Goal: Task Accomplishment & Management: Manage account settings

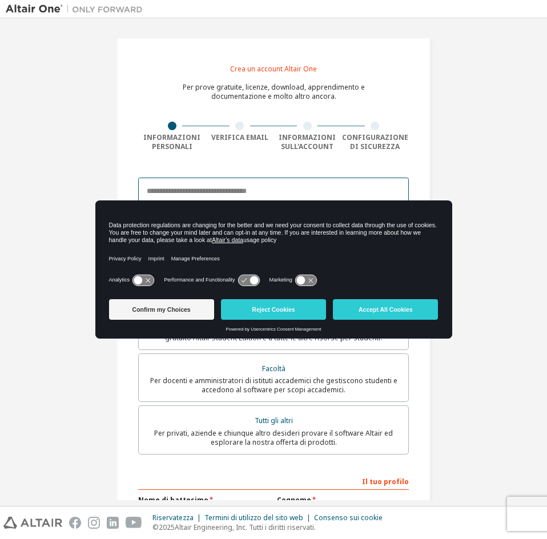
click at [248, 192] on input "email" at bounding box center [273, 191] width 271 height 27
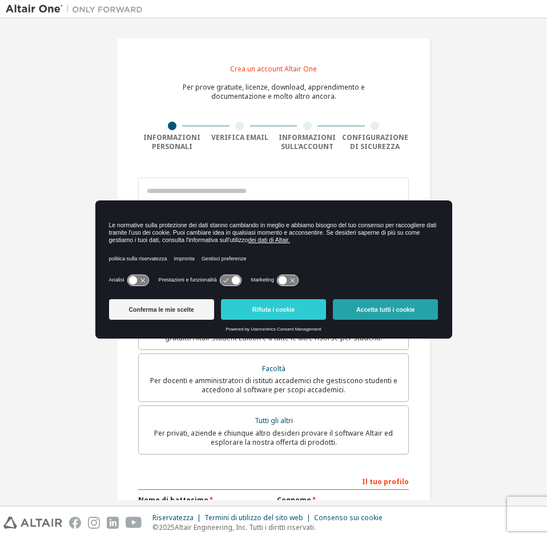
click at [365, 307] on font "Accetta tutti i cookie" at bounding box center [385, 309] width 59 height 7
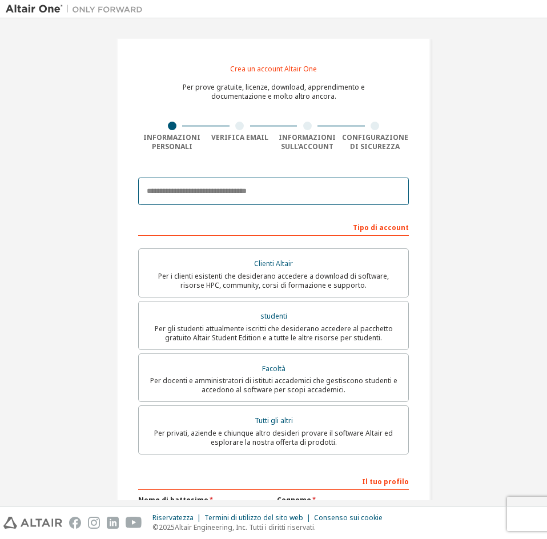
click at [178, 195] on input "email" at bounding box center [273, 191] width 271 height 27
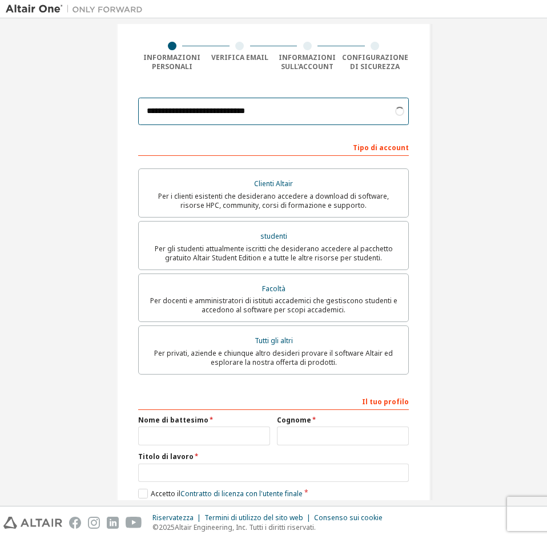
scroll to position [81, 0]
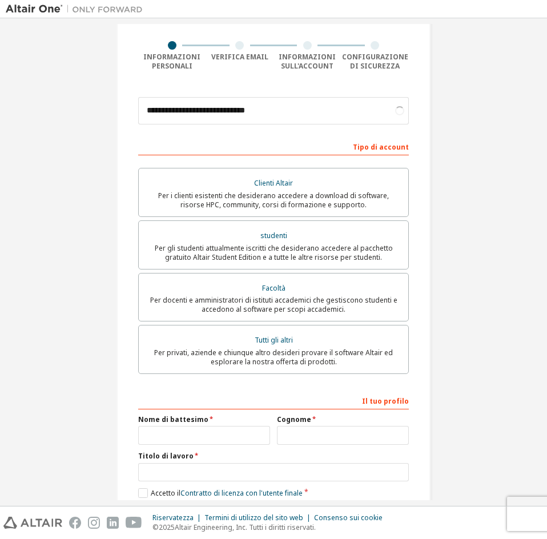
click at [238, 240] on div "studenti" at bounding box center [274, 236] width 256 height 16
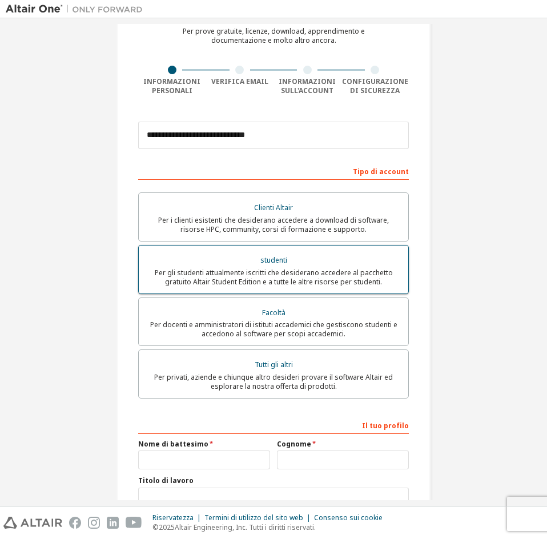
scroll to position [53, 0]
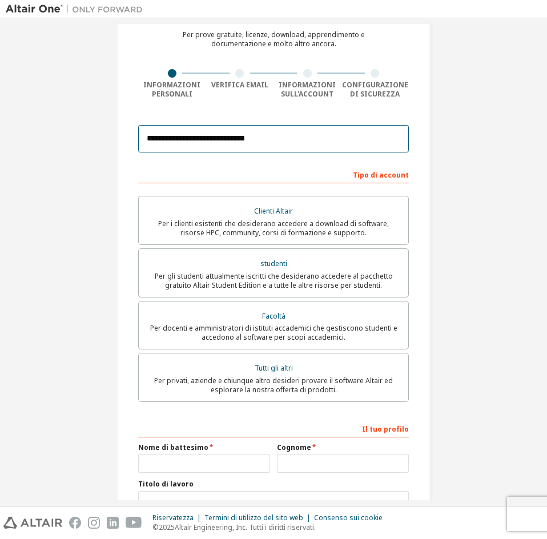
click at [259, 141] on input "**********" at bounding box center [273, 138] width 271 height 27
type input "**********"
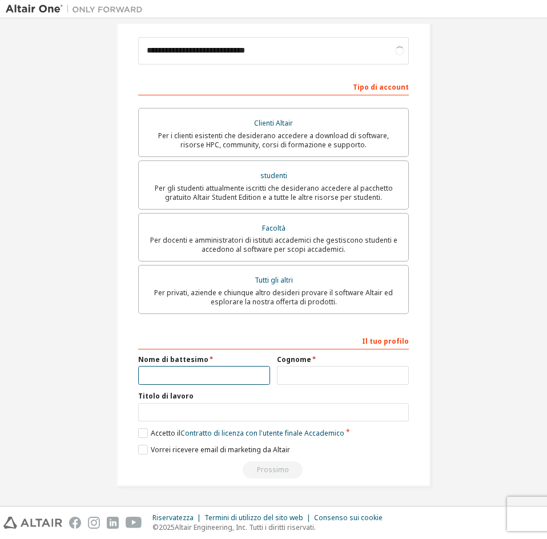
click at [190, 373] on input "text" at bounding box center [204, 375] width 132 height 19
type input "**********"
click at [289, 368] on input "text" at bounding box center [343, 375] width 132 height 19
type input "********"
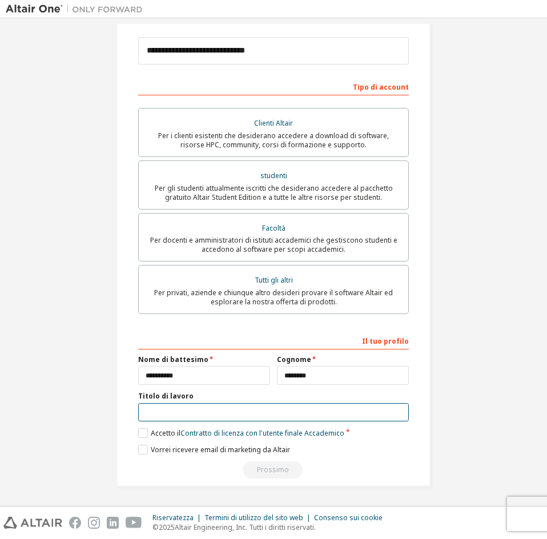
click at [200, 406] on input "text" at bounding box center [273, 412] width 271 height 19
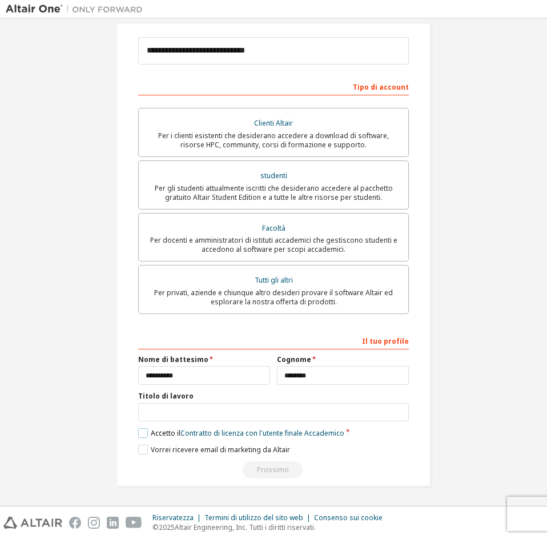
click at [142, 433] on label "Accetto il Contratto di licenza con l'utente finale Accademico" at bounding box center [241, 433] width 206 height 10
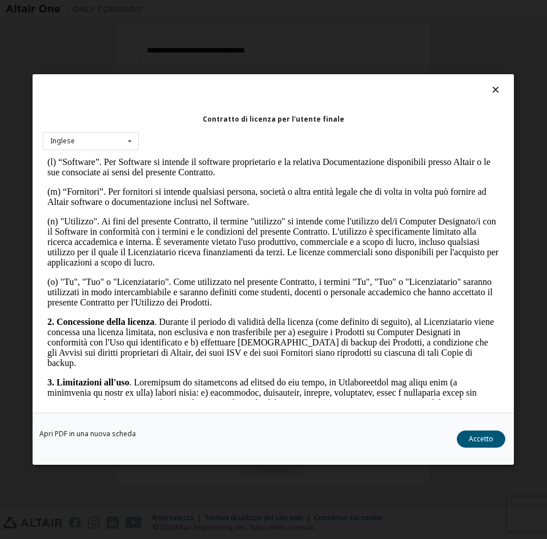
scroll to position [704, 0]
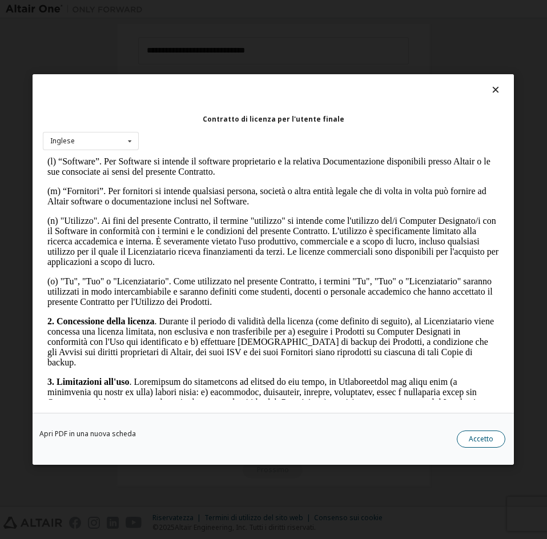
click at [468, 441] on button "Accetto" at bounding box center [482, 439] width 49 height 17
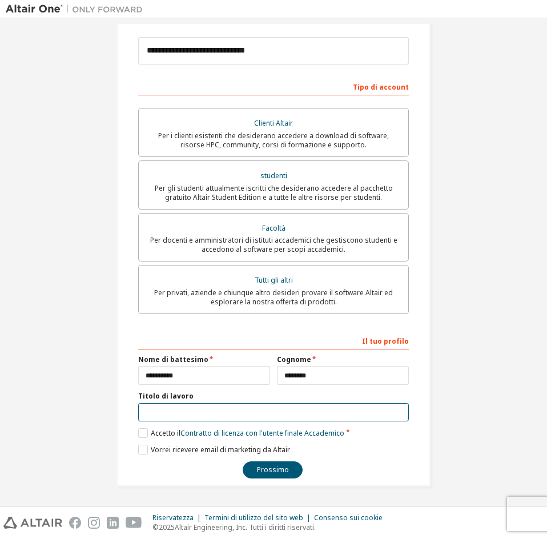
click at [169, 408] on input "text" at bounding box center [273, 412] width 271 height 19
type input "********"
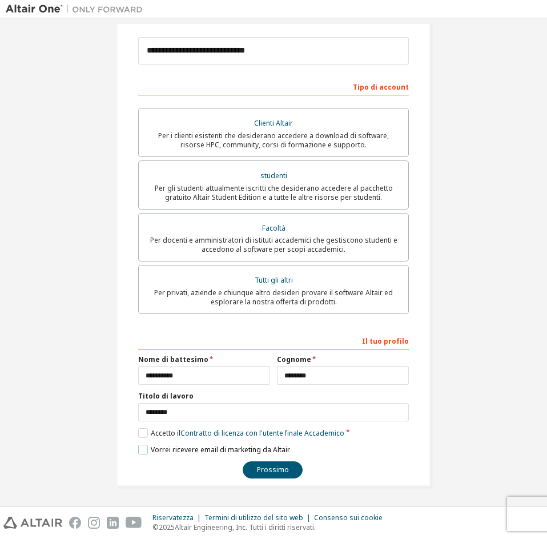
click at [138, 448] on label "Vorrei ricevere email di marketing da Altair" at bounding box center [214, 450] width 152 height 10
click at [139, 446] on label "Vorrei ricevere email di marketing da Altair" at bounding box center [214, 450] width 152 height 10
click at [259, 475] on font "Prossimo" at bounding box center [273, 470] width 32 height 10
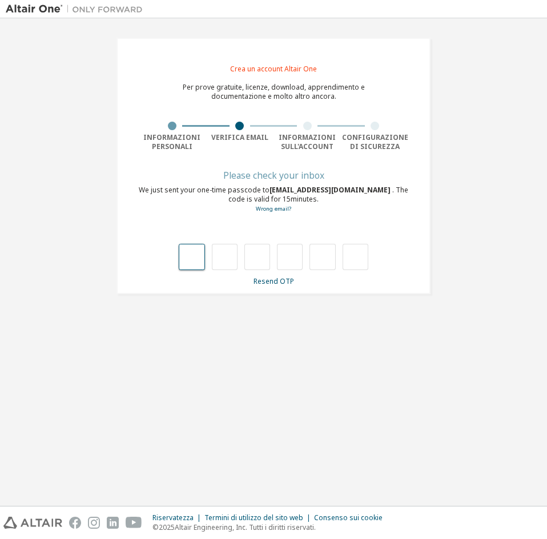
scroll to position [0, 0]
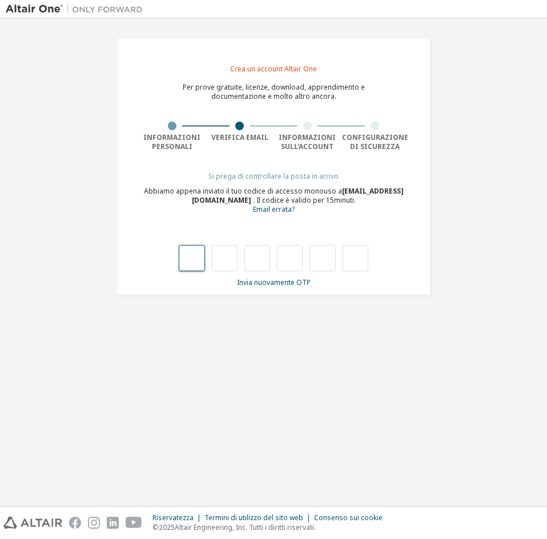
type input "*"
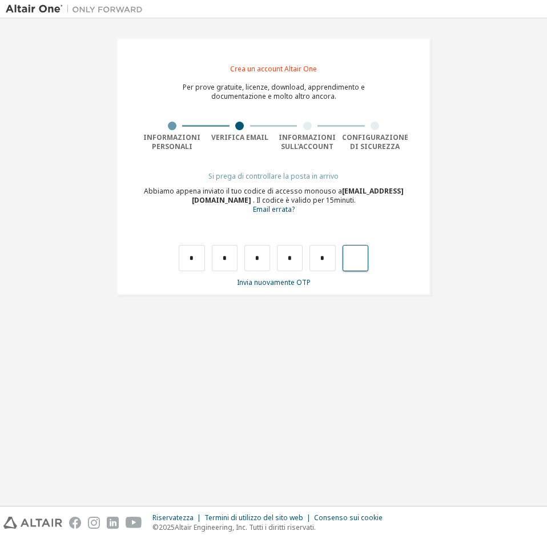
type input "*"
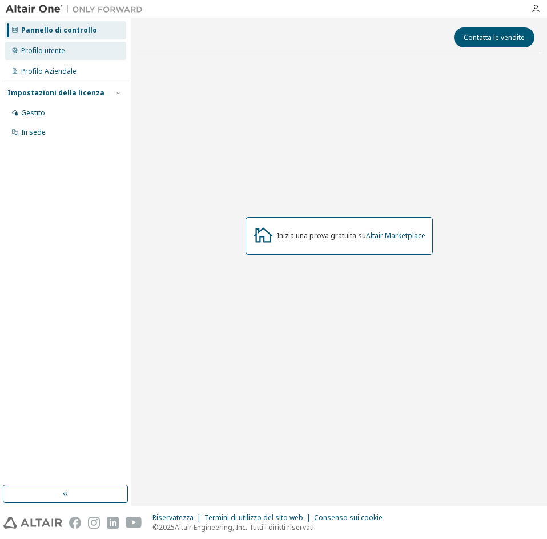
click at [63, 45] on div "Profilo utente" at bounding box center [66, 51] width 122 height 18
click at [378, 232] on font "Altair Marketplace" at bounding box center [395, 236] width 59 height 10
